Goal: Check status: Check status

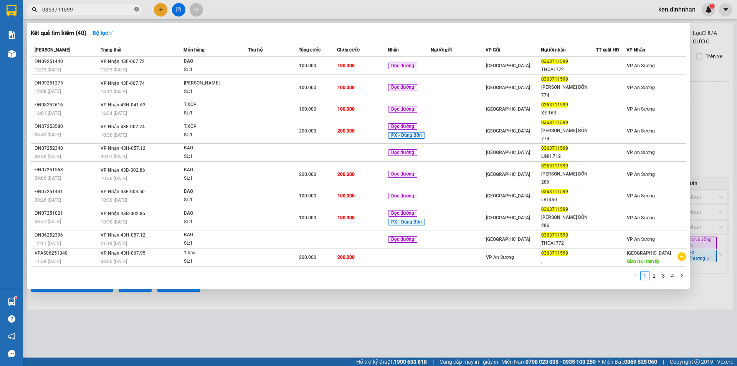
click at [139, 12] on icon "close-circle" at bounding box center [136, 9] width 5 height 5
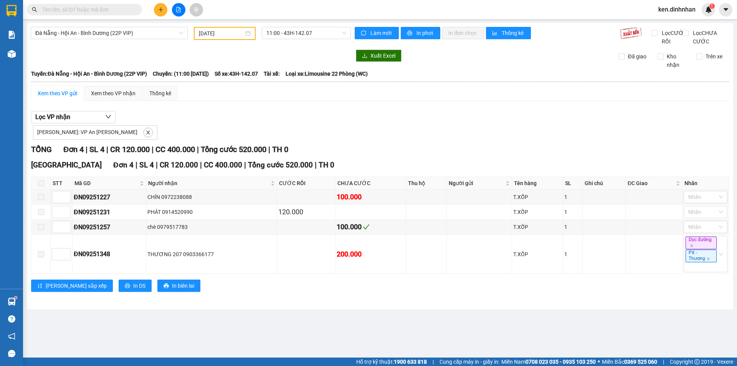
click at [136, 10] on span at bounding box center [136, 9] width 5 height 8
click at [132, 38] on span "Đà Nẵng - Hội An - Bình Dương (22P VIP)" at bounding box center [109, 33] width 148 height 12
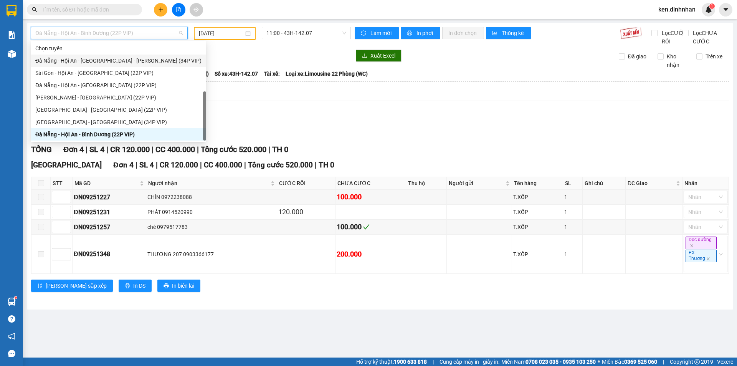
click at [106, 56] on div "Đà Nẵng - Hội An - [GEOGRAPHIC_DATA] - [GEOGRAPHIC_DATA] (34P VIP)" at bounding box center [118, 60] width 166 height 8
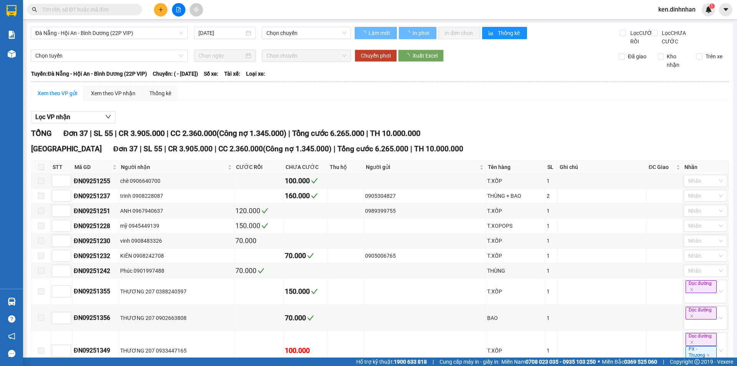
type input "[DATE]"
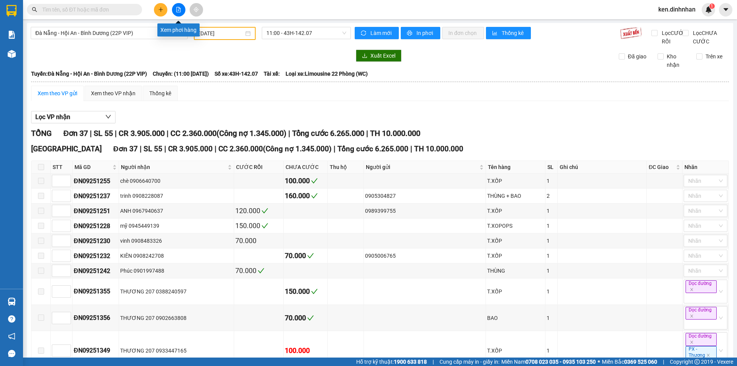
click at [177, 11] on icon "file-add" at bounding box center [179, 9] width 4 height 5
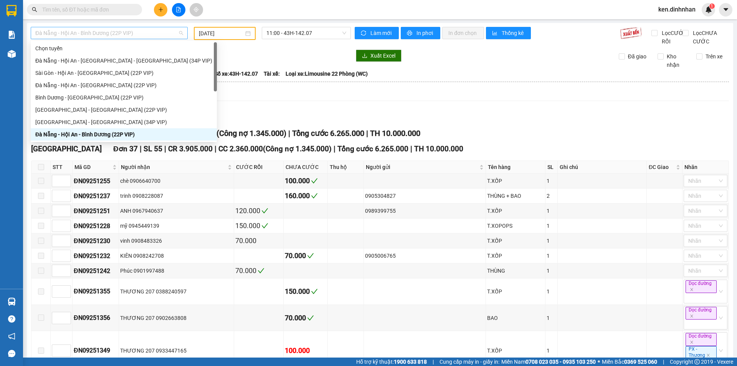
click at [115, 31] on span "Đà Nẵng - Hội An - Bình Dương (22P VIP)" at bounding box center [109, 33] width 148 height 12
click at [78, 84] on div "Đà Nẵng - Hội An - [GEOGRAPHIC_DATA] (22P VIP)" at bounding box center [123, 85] width 177 height 8
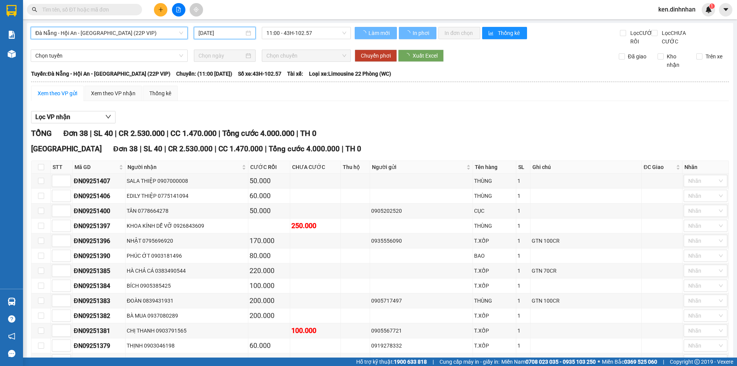
click at [234, 31] on input "[DATE]" at bounding box center [221, 33] width 46 height 8
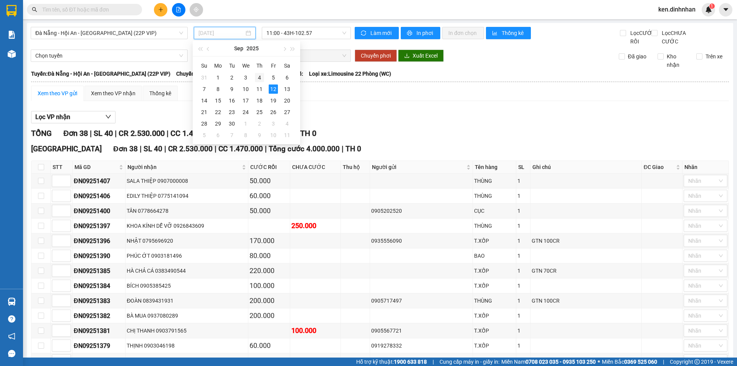
click at [259, 78] on div "4" at bounding box center [259, 77] width 9 height 9
type input "[DATE]"
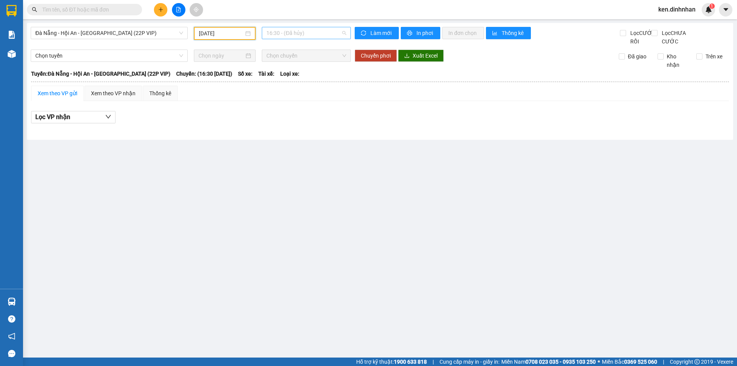
click at [308, 28] on span "16:30 - (Đã hủy)" at bounding box center [306, 33] width 80 height 12
click at [299, 28] on span "16:30 - (Đã hủy)" at bounding box center [306, 33] width 80 height 12
click at [124, 36] on span "Đà Nẵng - Hội An - [GEOGRAPHIC_DATA] (22P VIP)" at bounding box center [109, 33] width 148 height 12
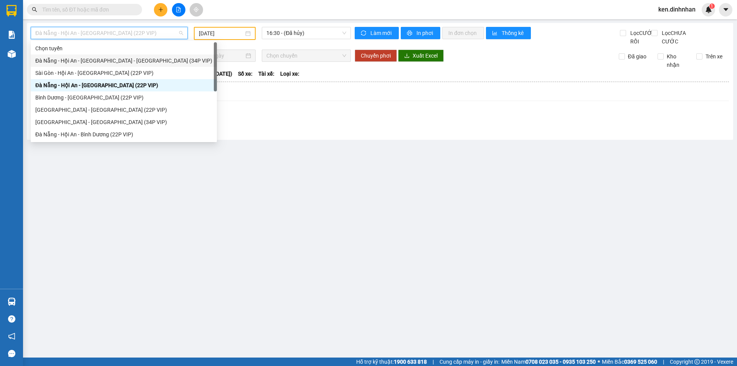
click at [126, 63] on div "Đà Nẵng - Hội An - [GEOGRAPHIC_DATA] - [GEOGRAPHIC_DATA] (34P VIP)" at bounding box center [123, 60] width 177 height 8
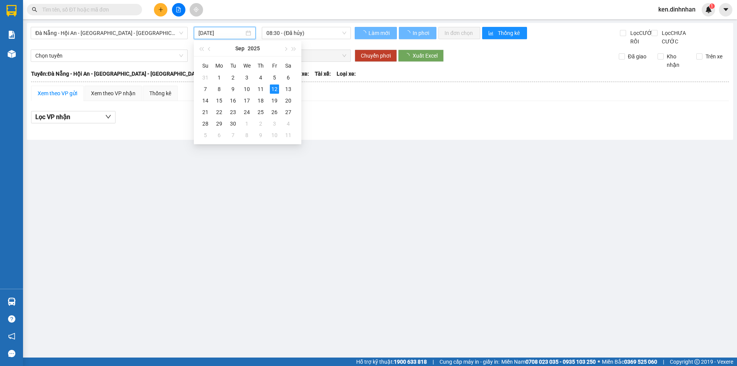
click at [209, 31] on input "[DATE]" at bounding box center [221, 33] width 46 height 8
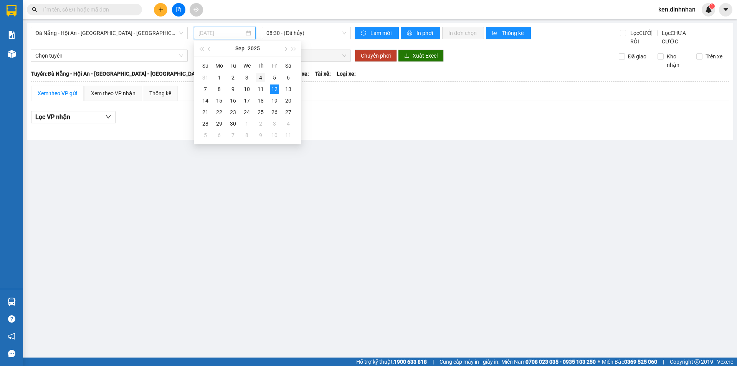
click at [256, 77] on div "4" at bounding box center [260, 77] width 9 height 9
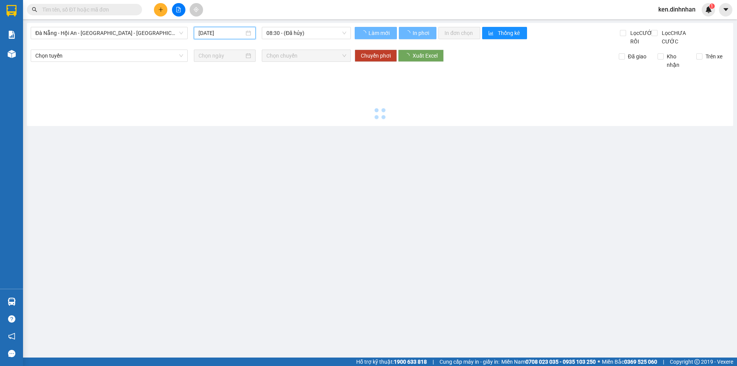
type input "[DATE]"
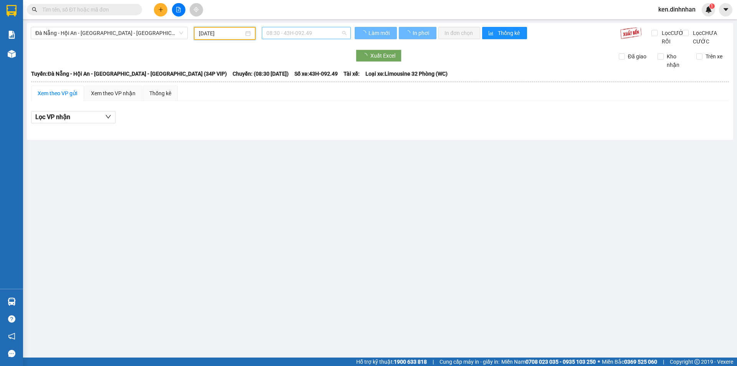
click at [292, 37] on span "08:30 - 43H-092.49" at bounding box center [306, 33] width 80 height 12
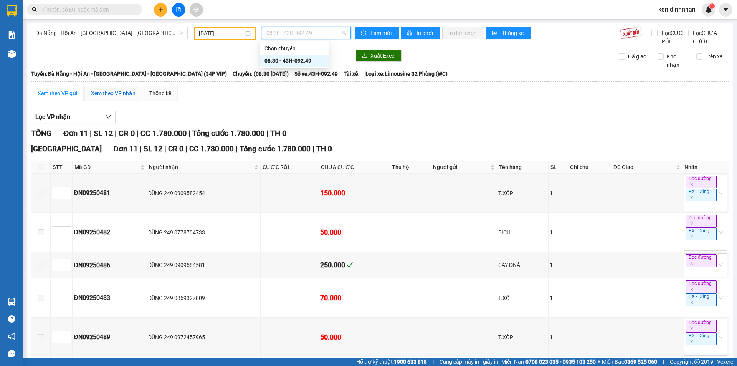
click at [108, 97] on div "Xem theo VP nhận" at bounding box center [113, 93] width 45 height 8
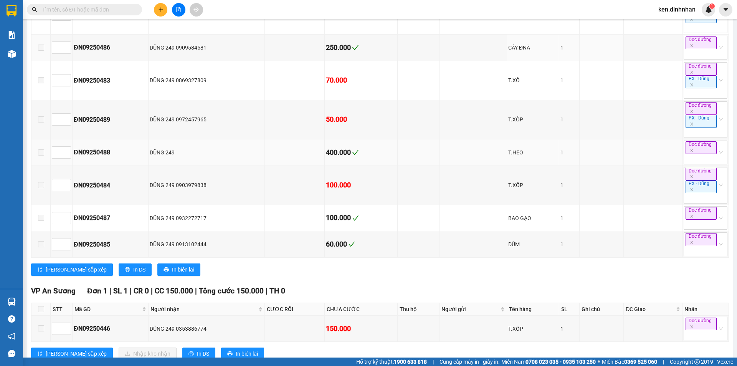
scroll to position [340, 0]
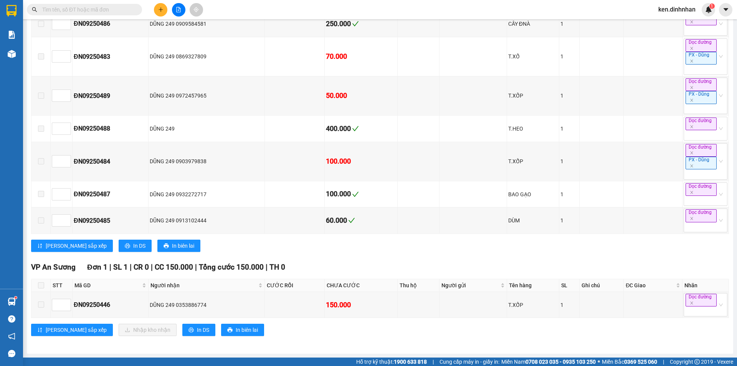
click at [76, 10] on input "text" at bounding box center [87, 9] width 91 height 8
